Goal: Check status: Check status

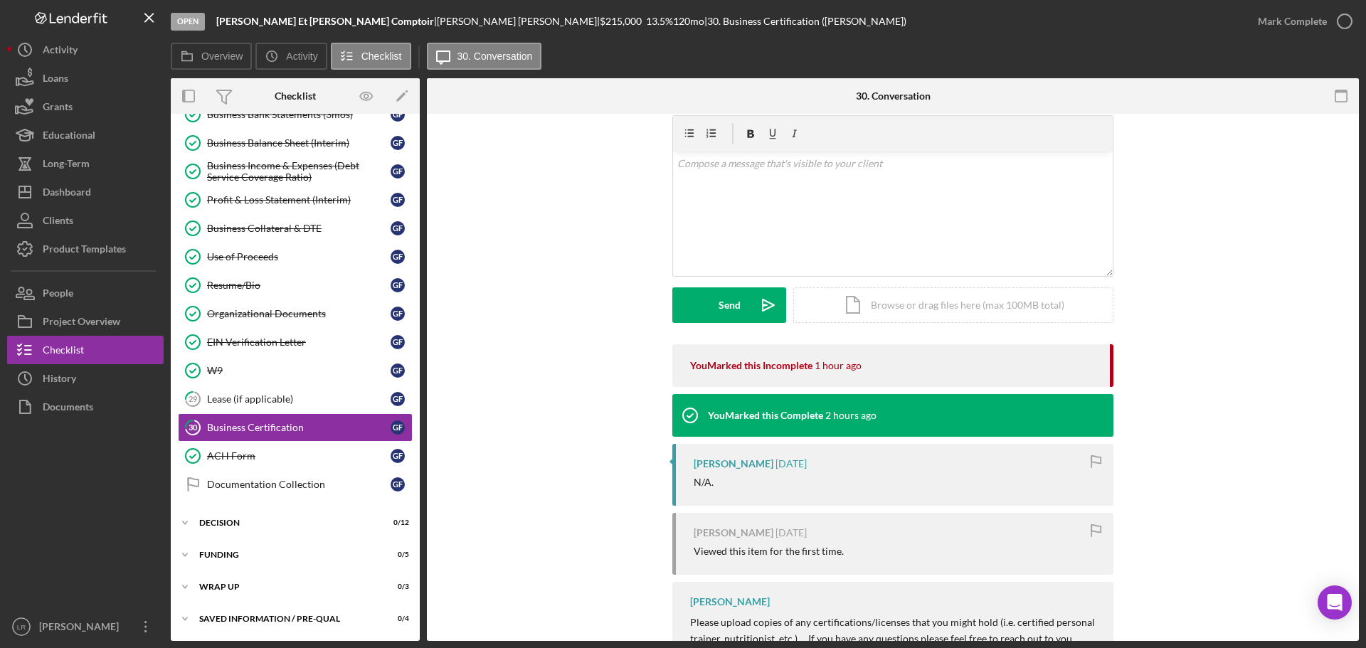
scroll to position [132, 0]
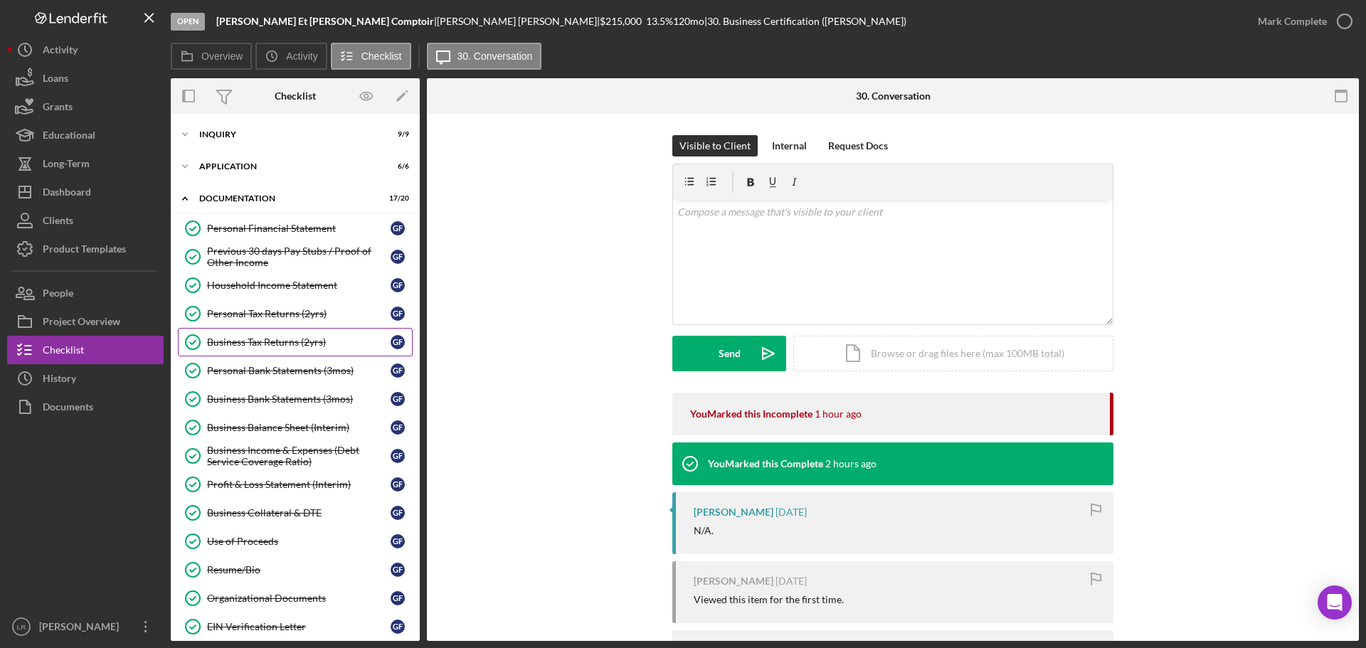
click at [279, 344] on div "Business Tax Returns (2yrs)" at bounding box center [299, 342] width 184 height 11
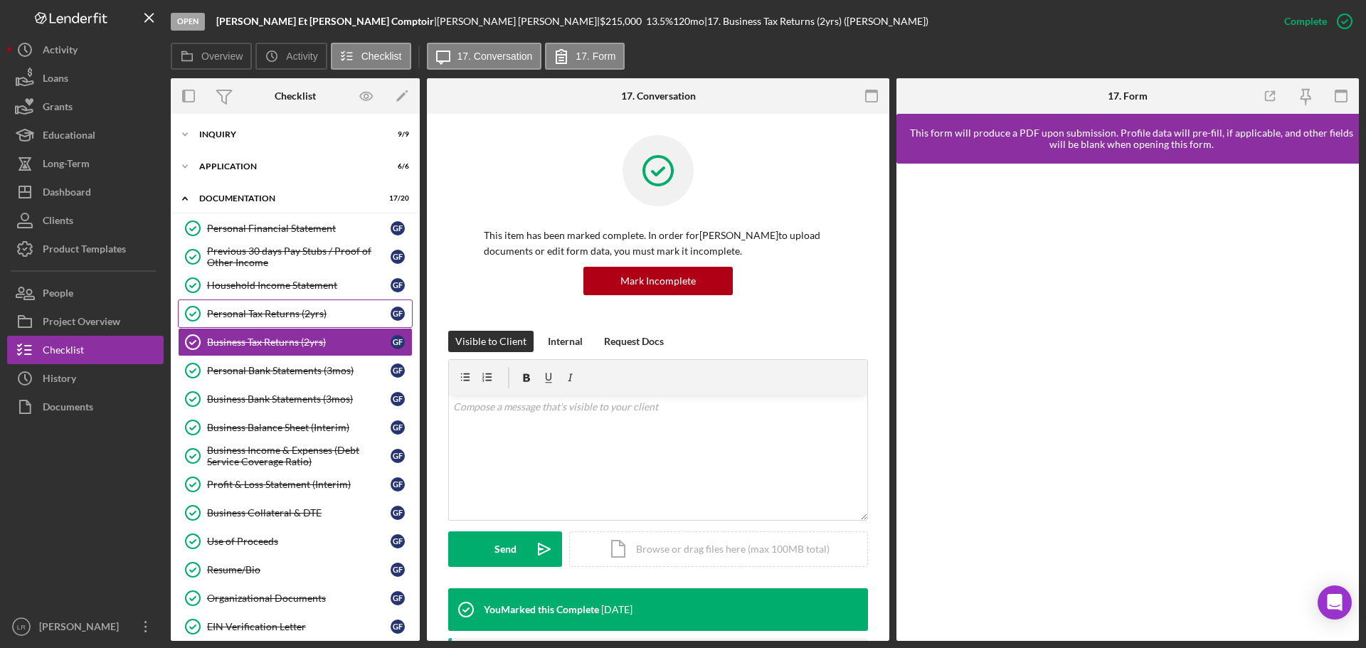
click at [298, 317] on div "Personal Tax Returns (2yrs)" at bounding box center [299, 313] width 184 height 11
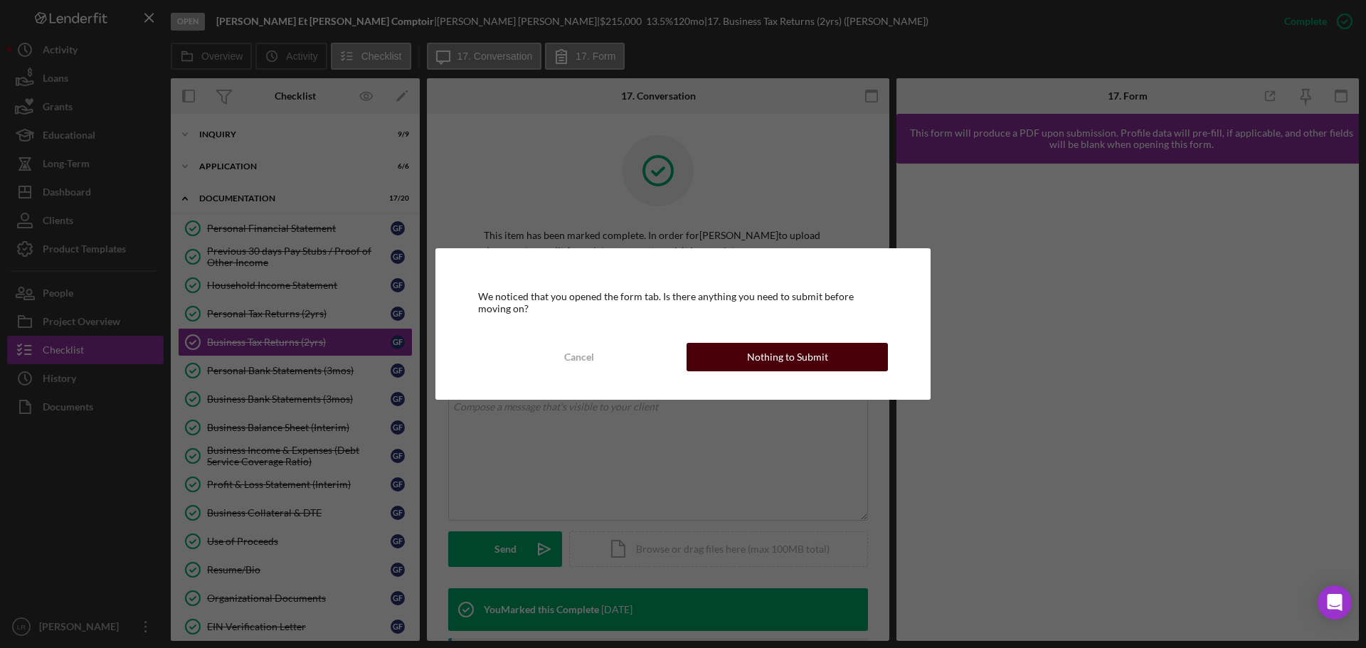
click at [884, 364] on div "Cancel Nothing to Submit" at bounding box center [683, 357] width 410 height 28
click at [786, 357] on div "Nothing to Submit" at bounding box center [787, 357] width 81 height 28
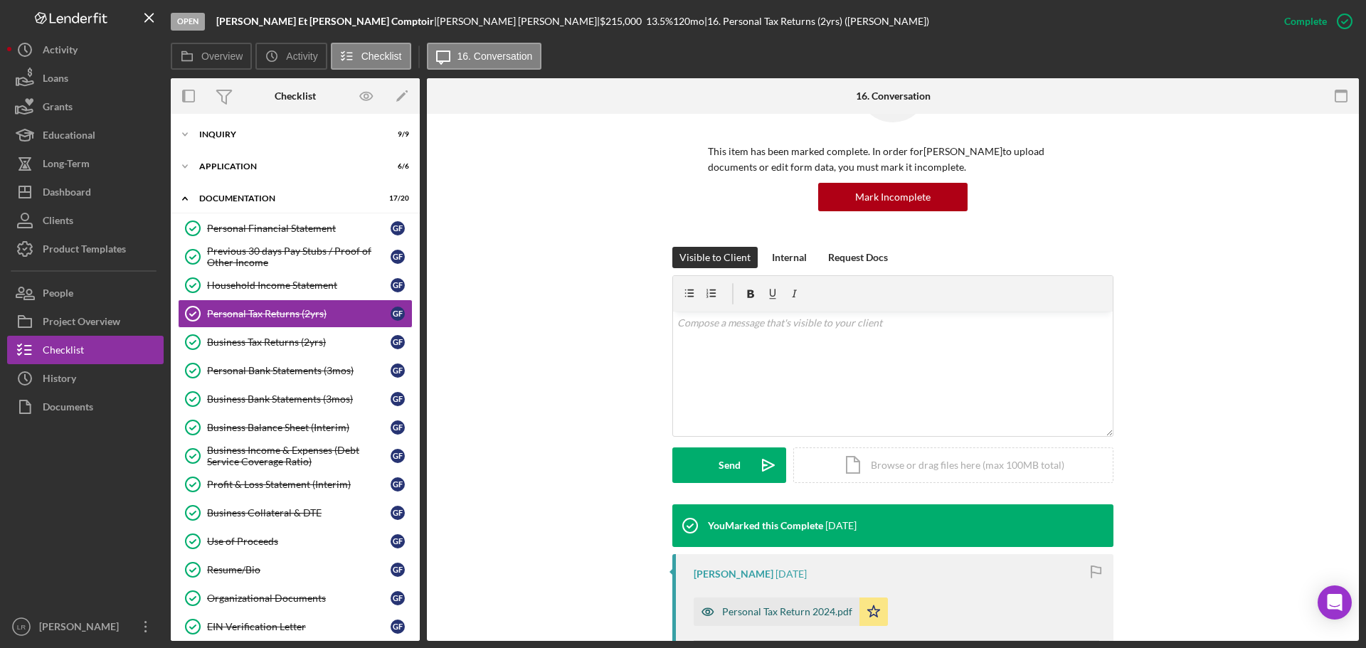
scroll to position [356, 0]
